Goal: Find specific fact: Find specific fact

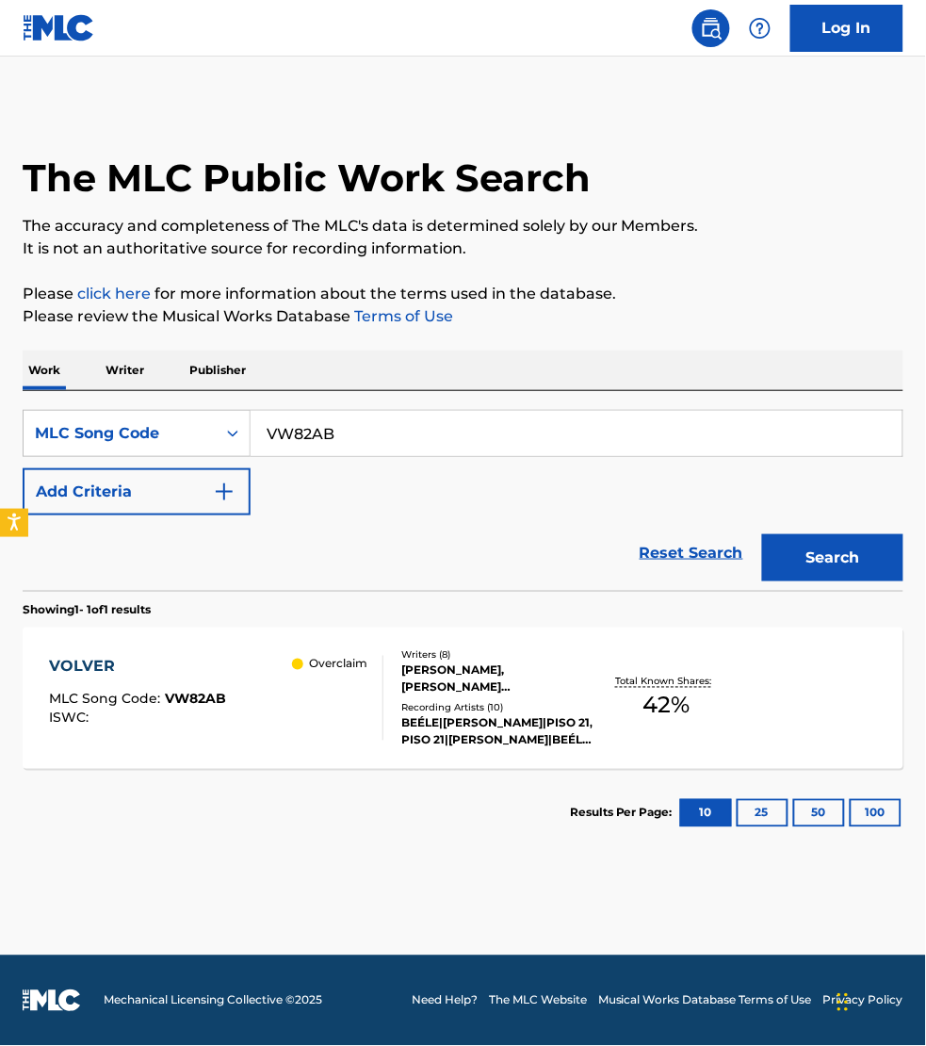
click at [334, 421] on input "VW82AB" at bounding box center [577, 433] width 652 height 45
paste input "TC51ME"
type input "TC51ME"
click at [762, 534] on button "Search" at bounding box center [832, 557] width 141 height 47
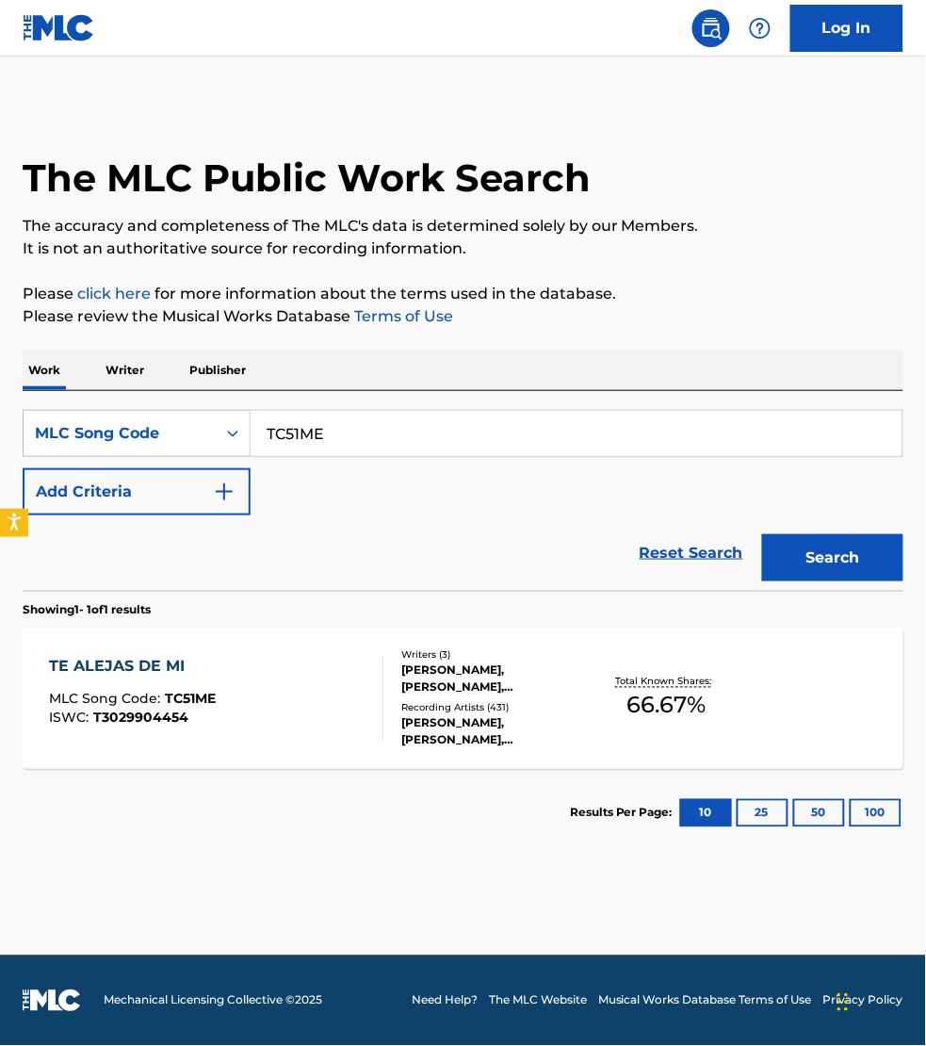
click at [304, 660] on div "TE ALEJAS DE MI MLC Song Code : TC51ME ISWC : T3029904454" at bounding box center [216, 698] width 334 height 85
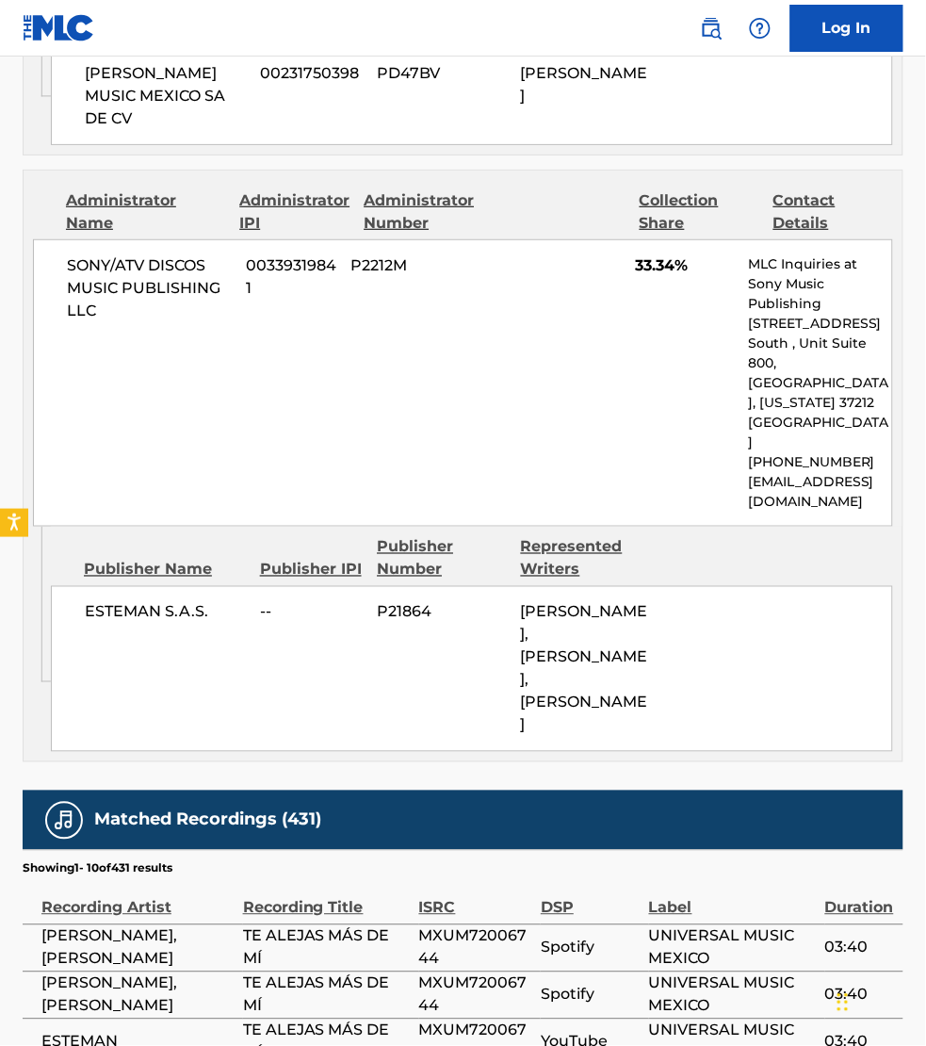
scroll to position [1501, 0]
